Goal: Contribute content: Contribute content

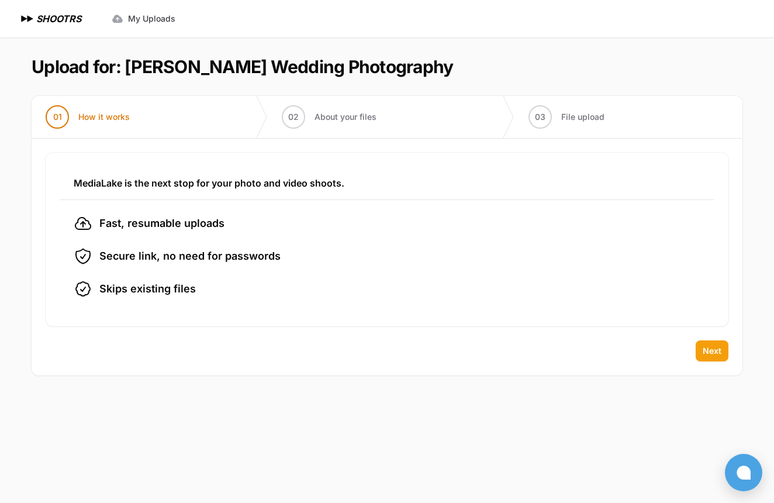
click at [724, 356] on button "Next" at bounding box center [711, 350] width 33 height 21
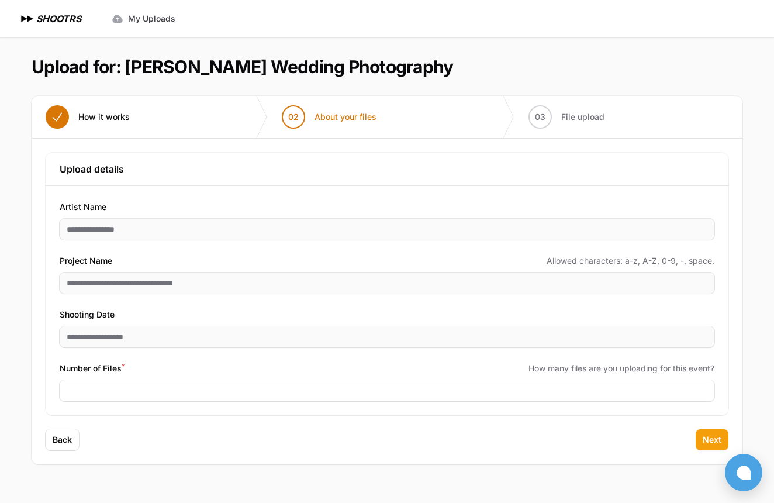
click at [708, 431] on button "Next" at bounding box center [711, 439] width 33 height 21
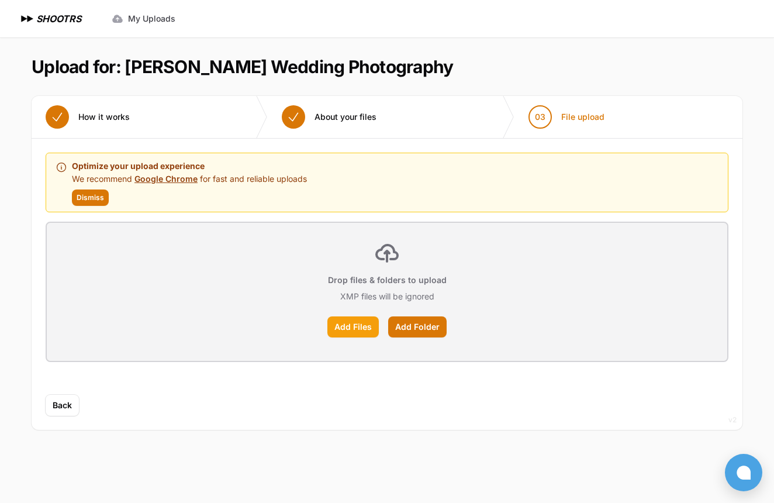
click at [358, 334] on label "Add Files" at bounding box center [352, 326] width 51 height 21
click at [0, 0] on input "Add Files" at bounding box center [0, 0] width 0 height 0
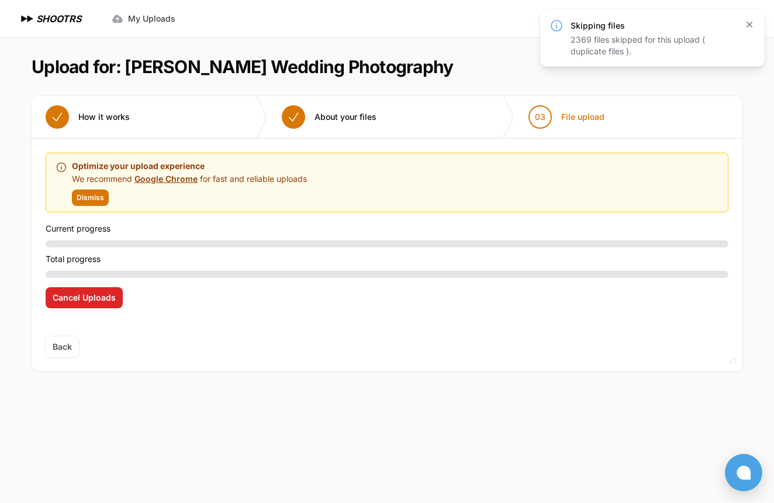
click at [749, 29] on icon "button" at bounding box center [749, 25] width 12 height 12
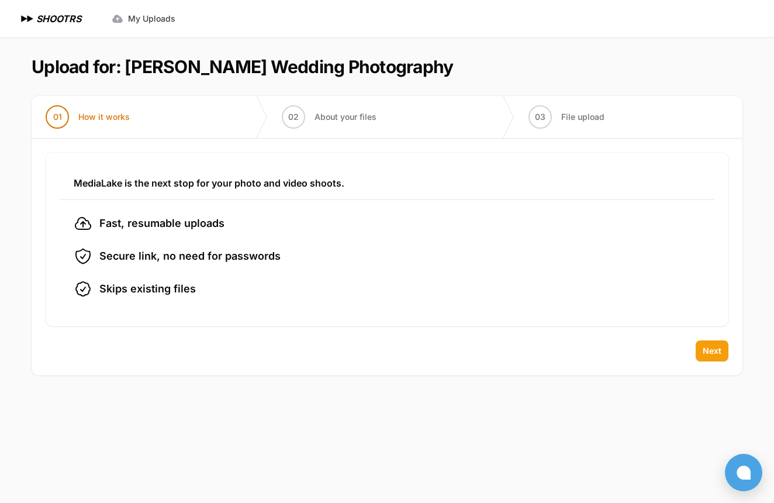
click at [715, 349] on span "Next" at bounding box center [711, 351] width 19 height 12
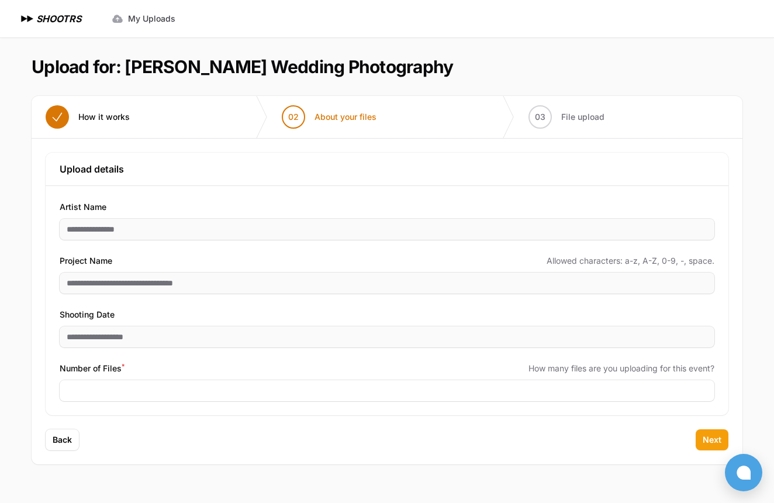
click at [704, 436] on span "Next" at bounding box center [711, 440] width 19 height 12
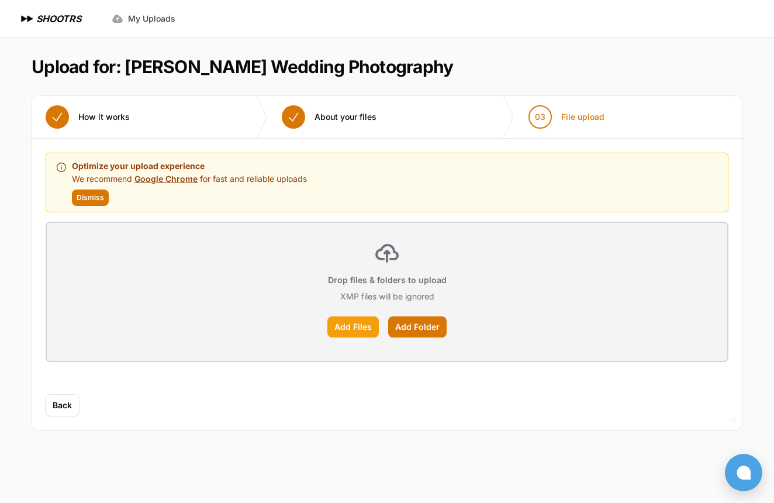
click at [369, 324] on label "Add Files" at bounding box center [352, 326] width 51 height 21
click at [0, 0] on input "Add Files" at bounding box center [0, 0] width 0 height 0
